Goal: Task Accomplishment & Management: Use online tool/utility

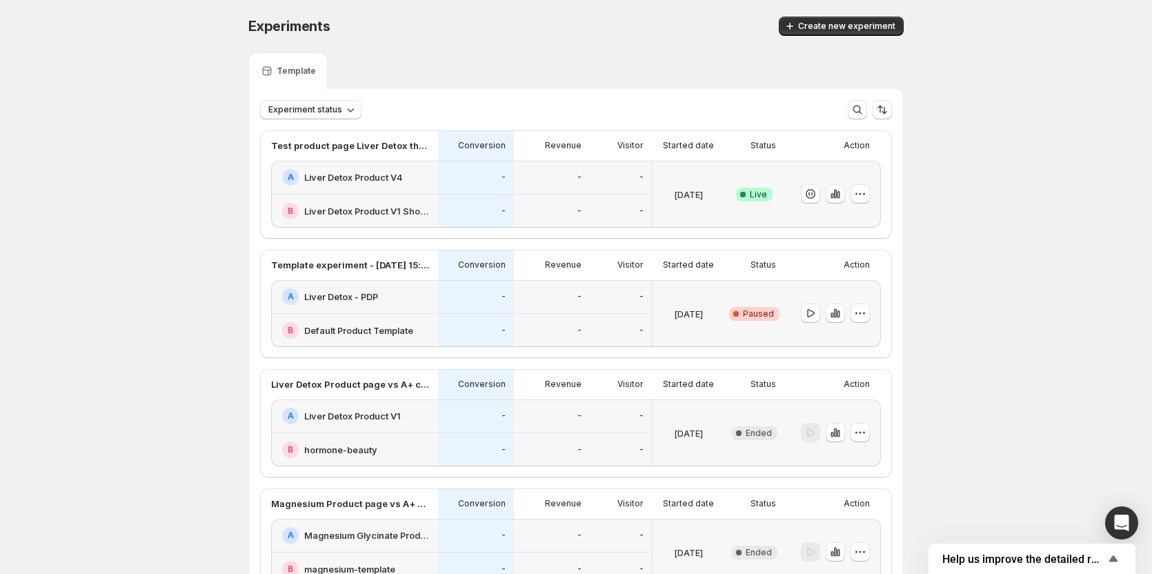
click at [840, 197] on icon "button" at bounding box center [838, 195] width 3 height 8
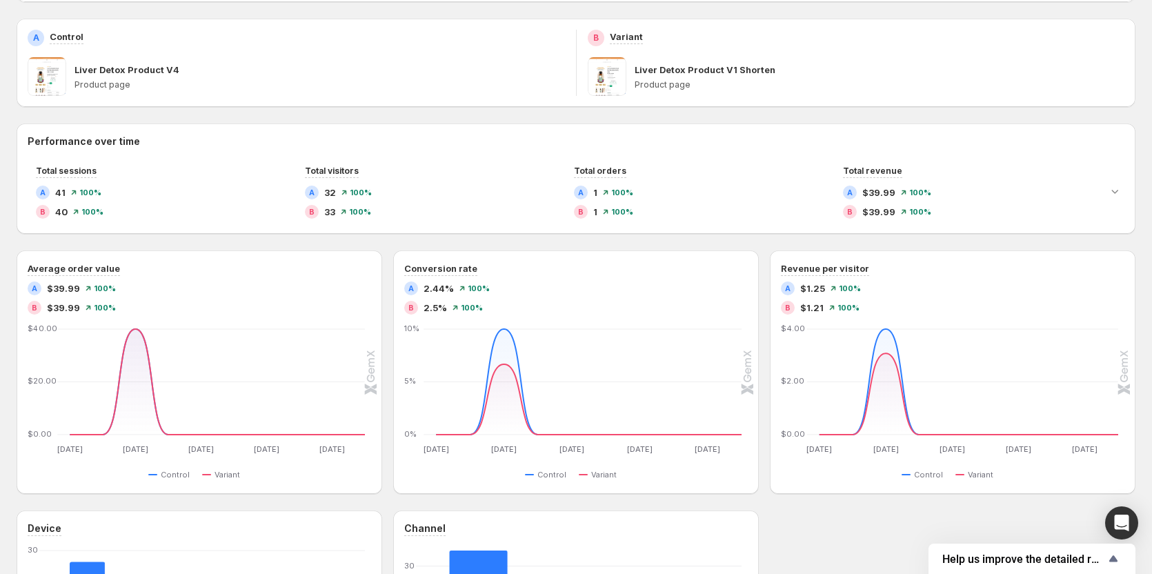
scroll to position [276, 0]
